Goal: Information Seeking & Learning: Learn about a topic

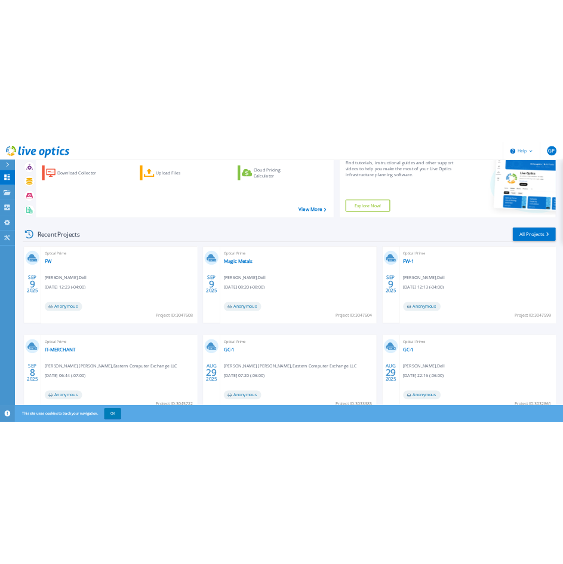
scroll to position [120, 0]
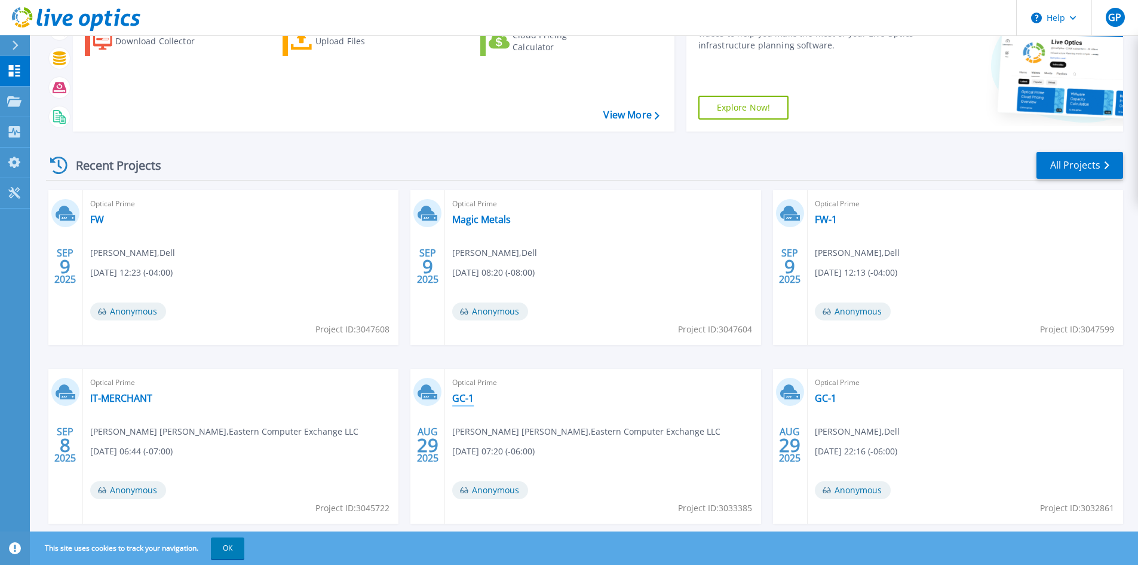
click at [469, 394] on link "GC-1" at bounding box center [463, 398] width 22 height 12
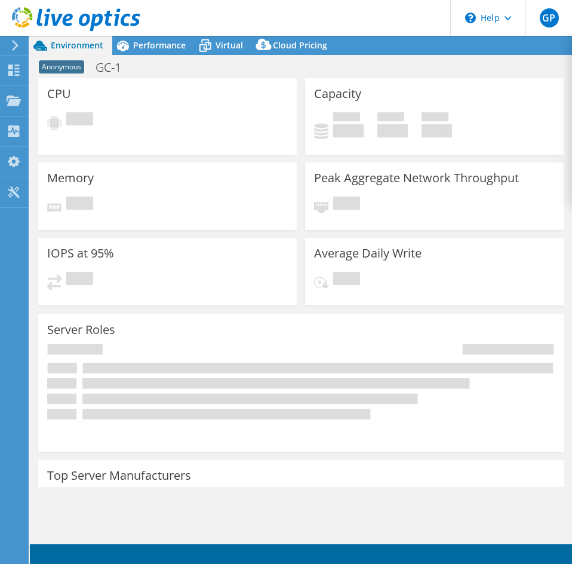
select select "USD"
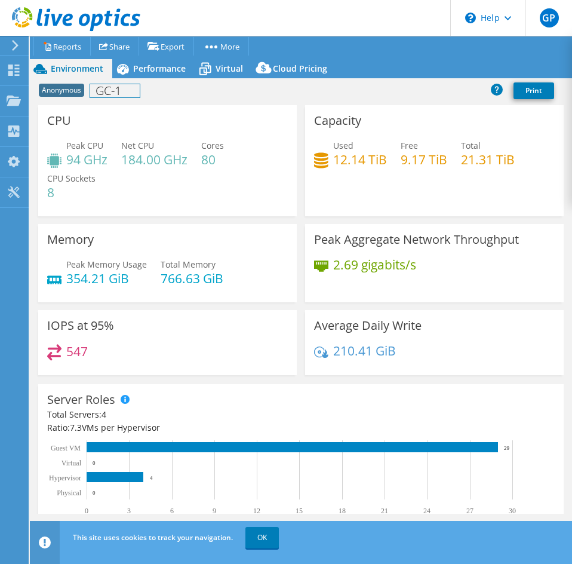
click at [141, 78] on div "Anonymous GC-1 Print" at bounding box center [301, 91] width 543 height 27
click at [142, 77] on div "Performance" at bounding box center [153, 68] width 82 height 19
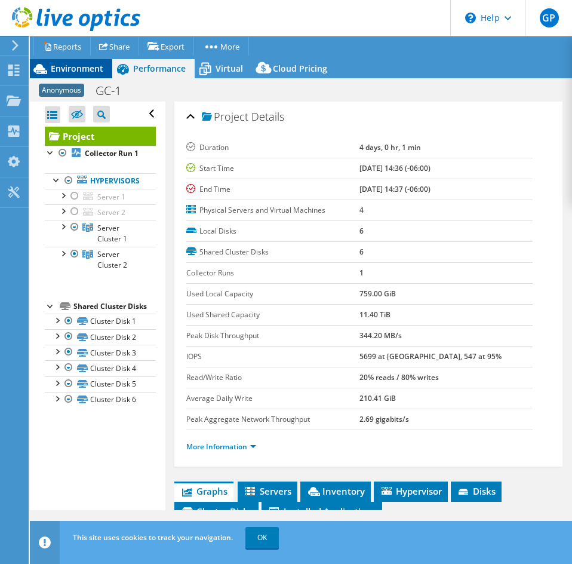
click at [80, 73] on span "Environment" at bounding box center [77, 68] width 53 height 11
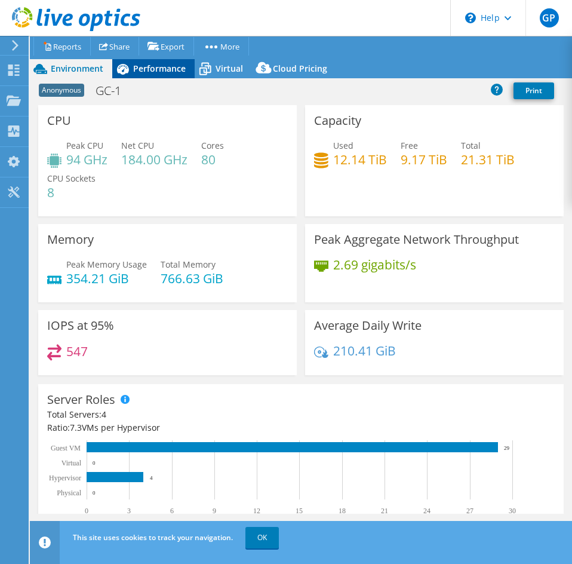
click at [154, 71] on span "Performance" at bounding box center [159, 68] width 53 height 11
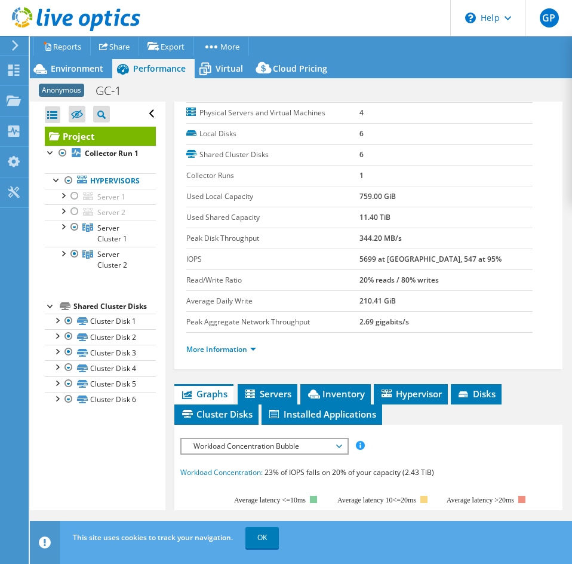
scroll to position [179, 0]
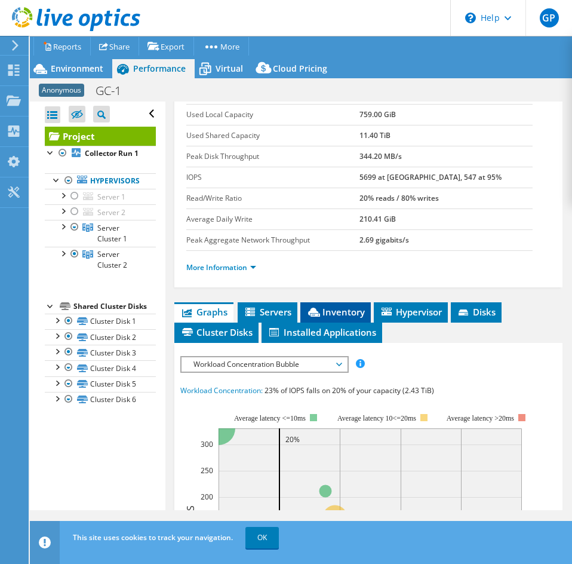
click at [358, 311] on span "Inventory" at bounding box center [336, 312] width 59 height 12
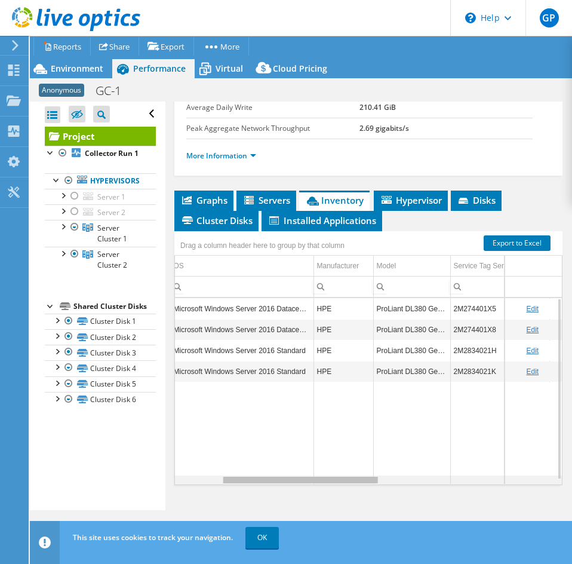
scroll to position [0, 126]
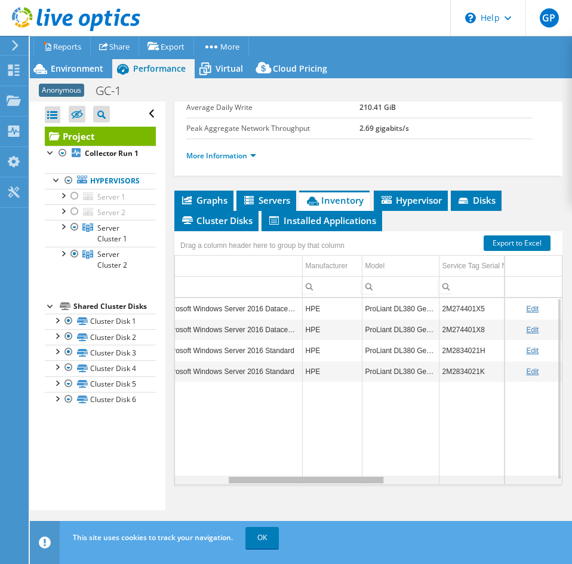
drag, startPoint x: 328, startPoint y: 482, endPoint x: 387, endPoint y: 470, distance: 60.2
click at [387, 470] on body "GP End User Greg Pedersen gregpedersen@ecei.com Eastern Computer Exchange My Pr…" at bounding box center [286, 282] width 572 height 564
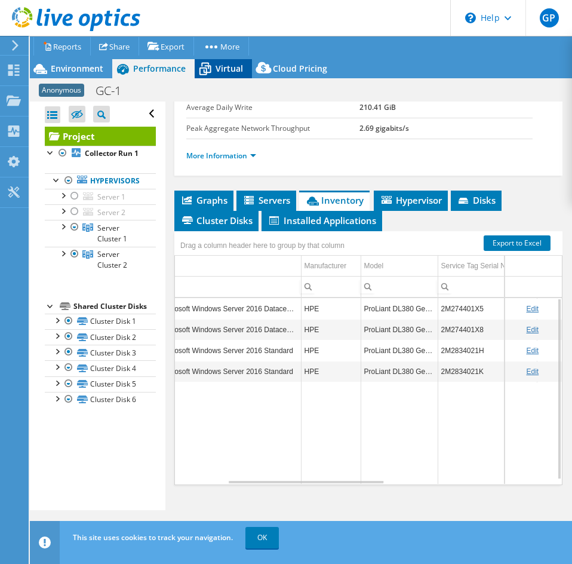
click at [201, 71] on icon at bounding box center [205, 69] width 21 height 21
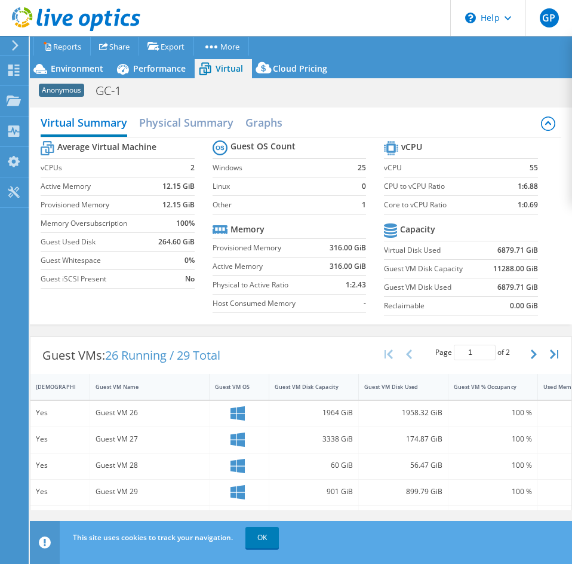
click at [296, 374] on div "Guest VMs: 26 Running / 29 Total Page 1 of 2 5 rows 10 rows 20 rows 25 rows 50 …" at bounding box center [300, 355] width 541 height 37
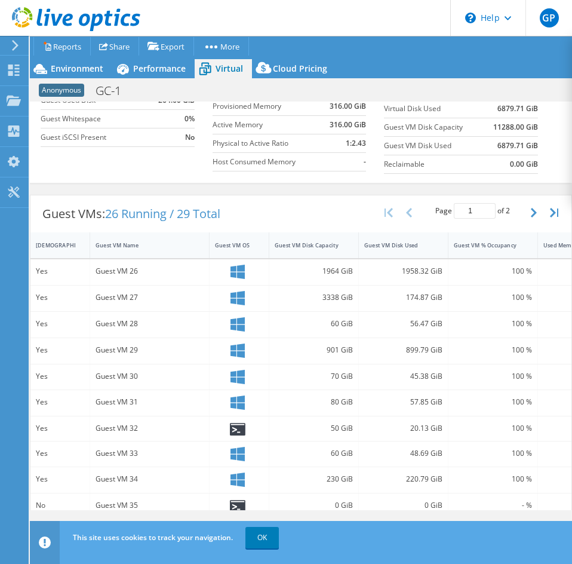
scroll to position [127, 0]
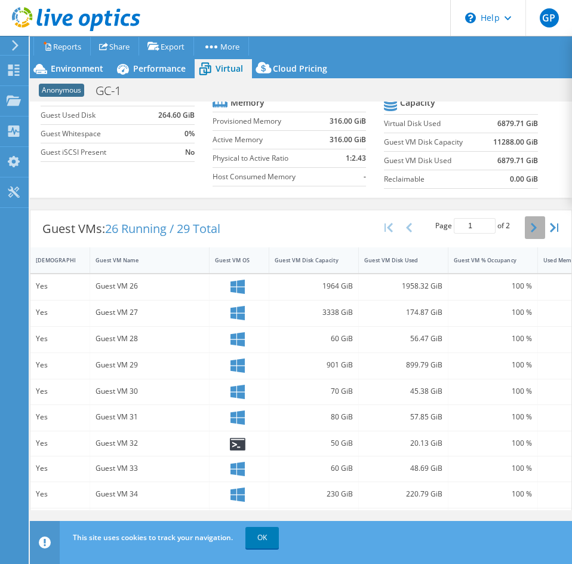
click at [531, 232] on icon "button" at bounding box center [534, 228] width 6 height 10
type input "2"
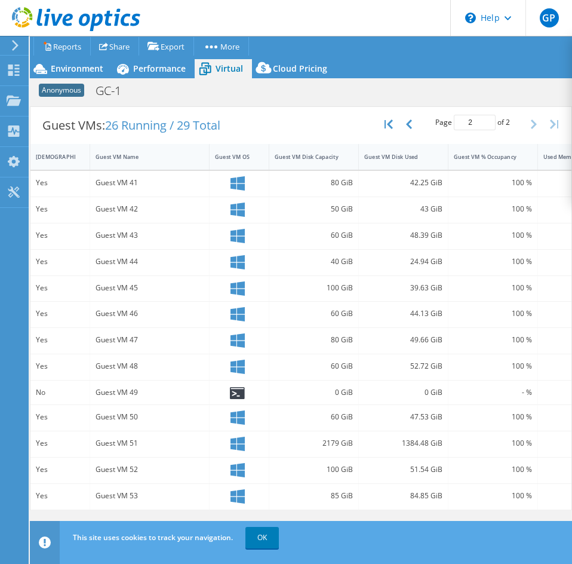
scroll to position [163, 0]
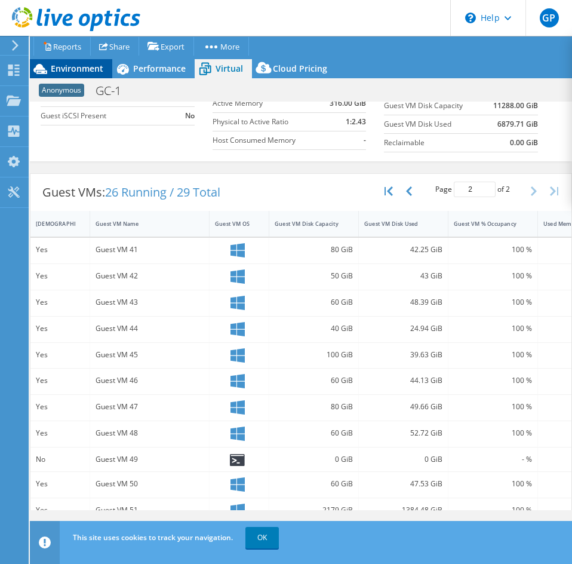
click at [69, 69] on span "Environment" at bounding box center [77, 68] width 53 height 11
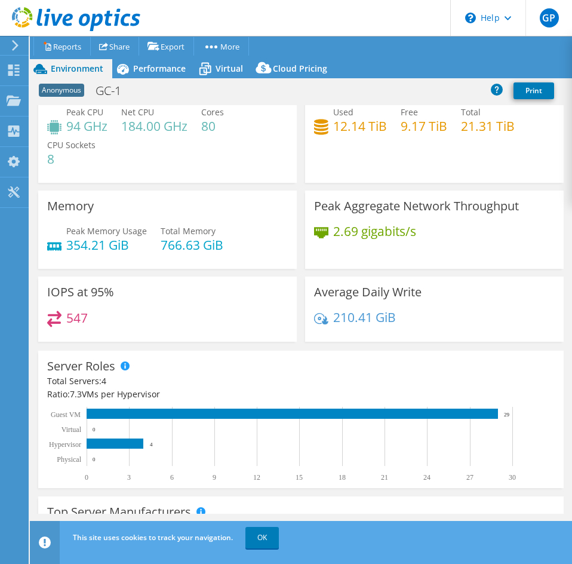
scroll to position [0, 0]
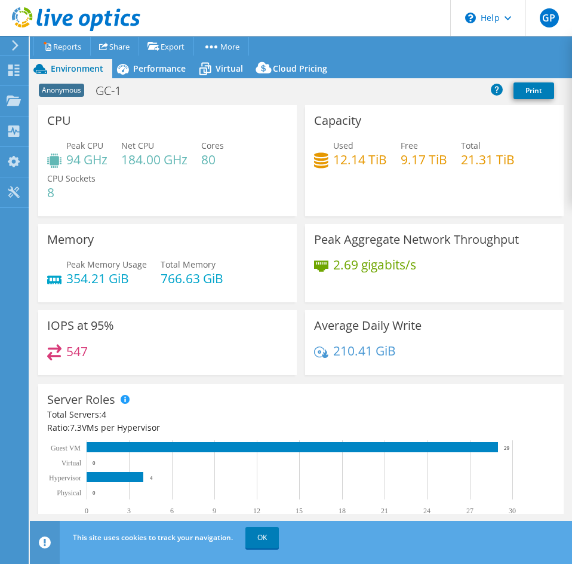
click at [24, 14] on icon at bounding box center [76, 19] width 128 height 24
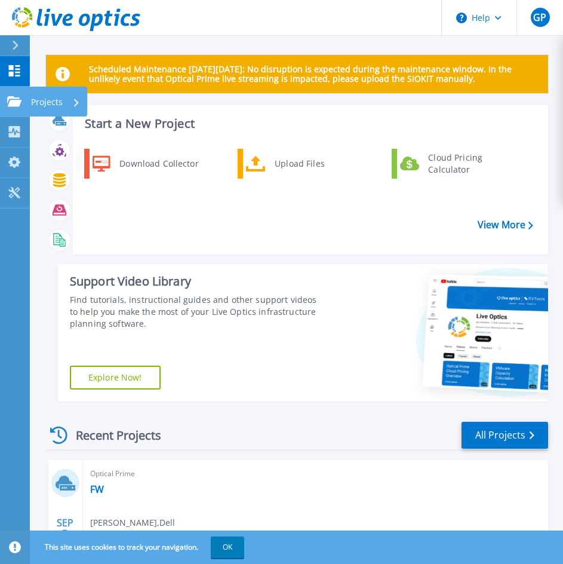
click at [12, 91] on link "Projects Projects" at bounding box center [15, 102] width 30 height 30
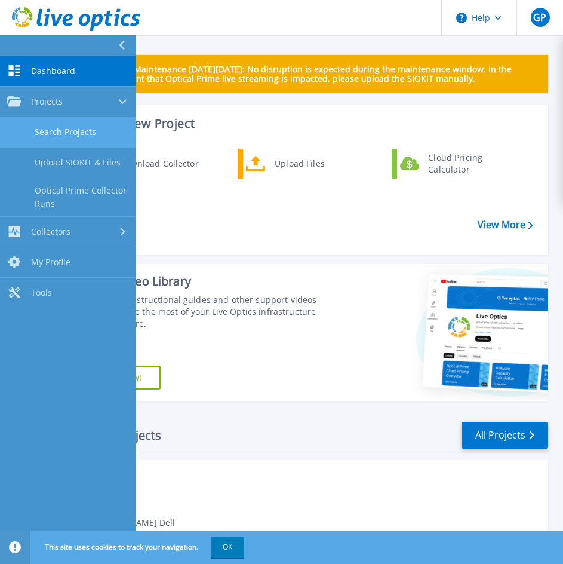
click at [75, 125] on link "Search Projects" at bounding box center [68, 132] width 136 height 30
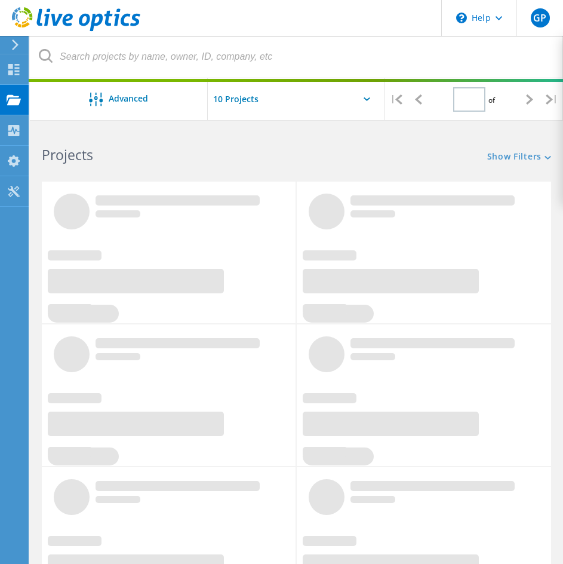
type input "1"
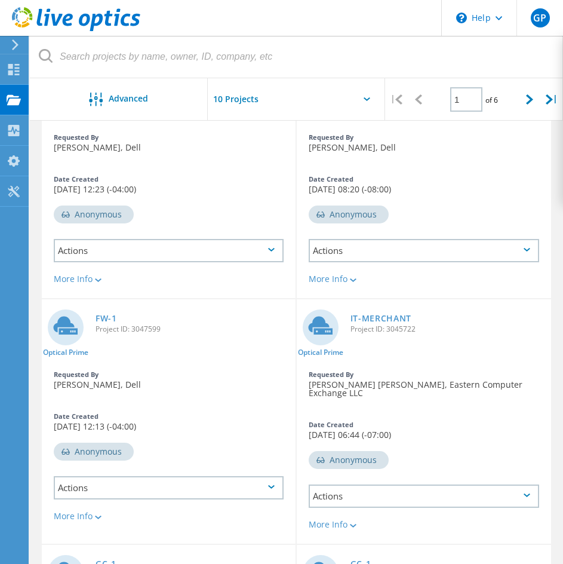
scroll to position [60, 0]
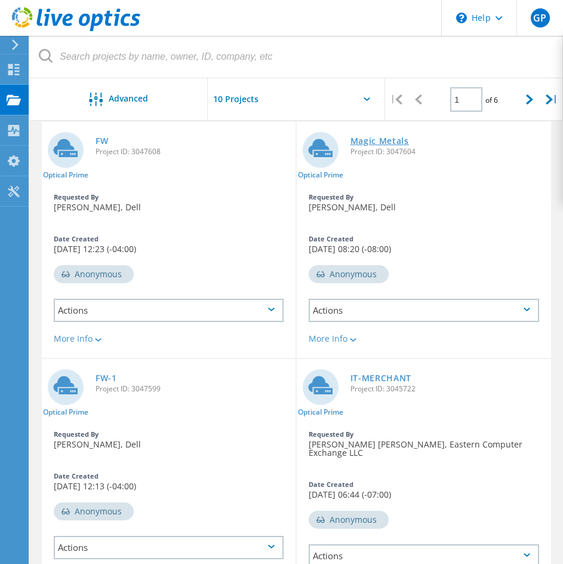
click at [379, 145] on link "Magic Metals" at bounding box center [380, 141] width 59 height 8
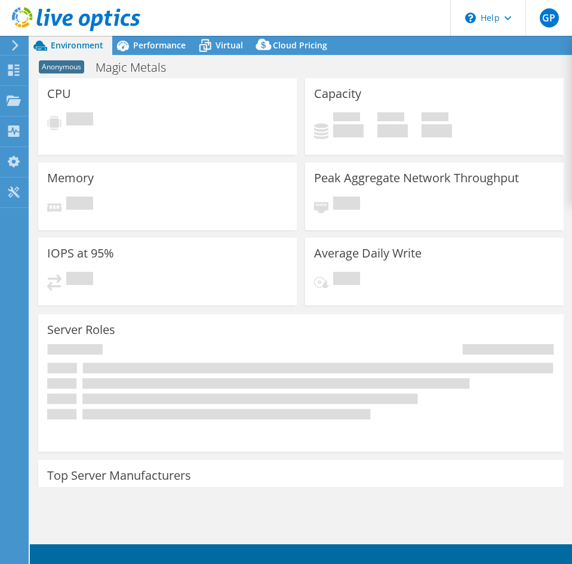
select select "USD"
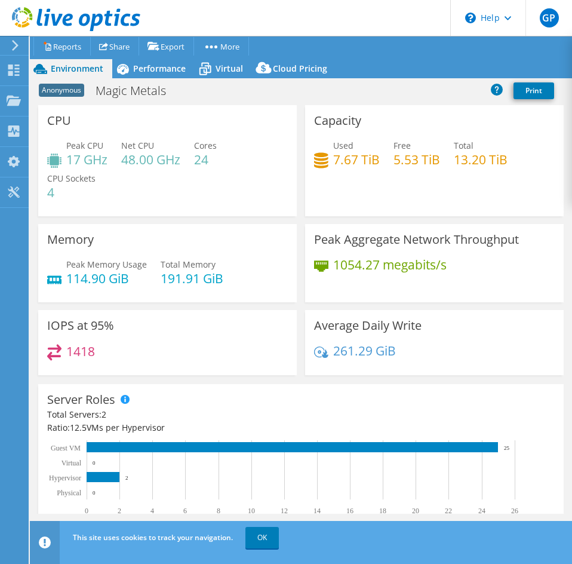
click at [414, 160] on h4 "5.53 TiB" at bounding box center [417, 159] width 47 height 13
click at [372, 155] on h4 "7.67 TiB" at bounding box center [356, 159] width 47 height 13
